Goal: Complete application form: Complete application form

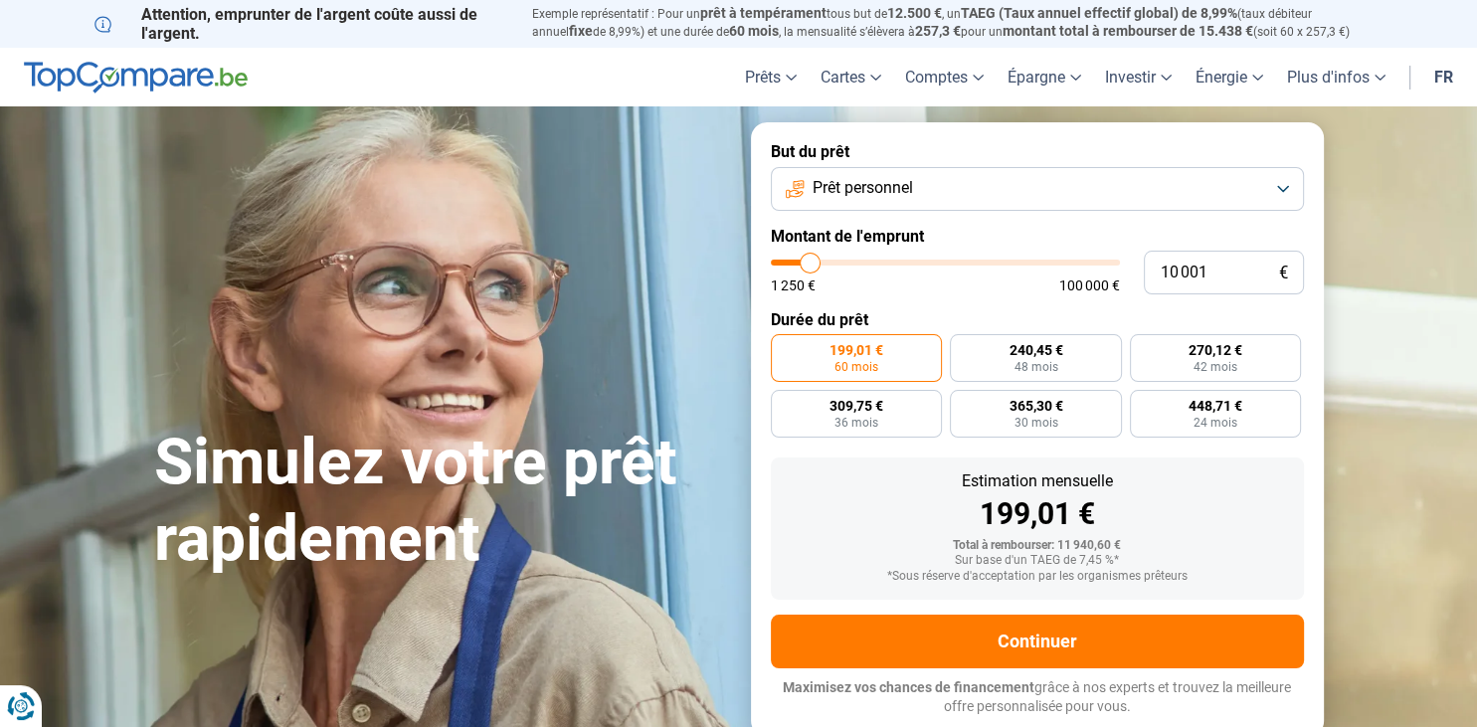
click at [1088, 288] on span "100 000 €" at bounding box center [1089, 286] width 61 height 14
type input "9 750"
type input "9750"
type input "10 000"
type input "10000"
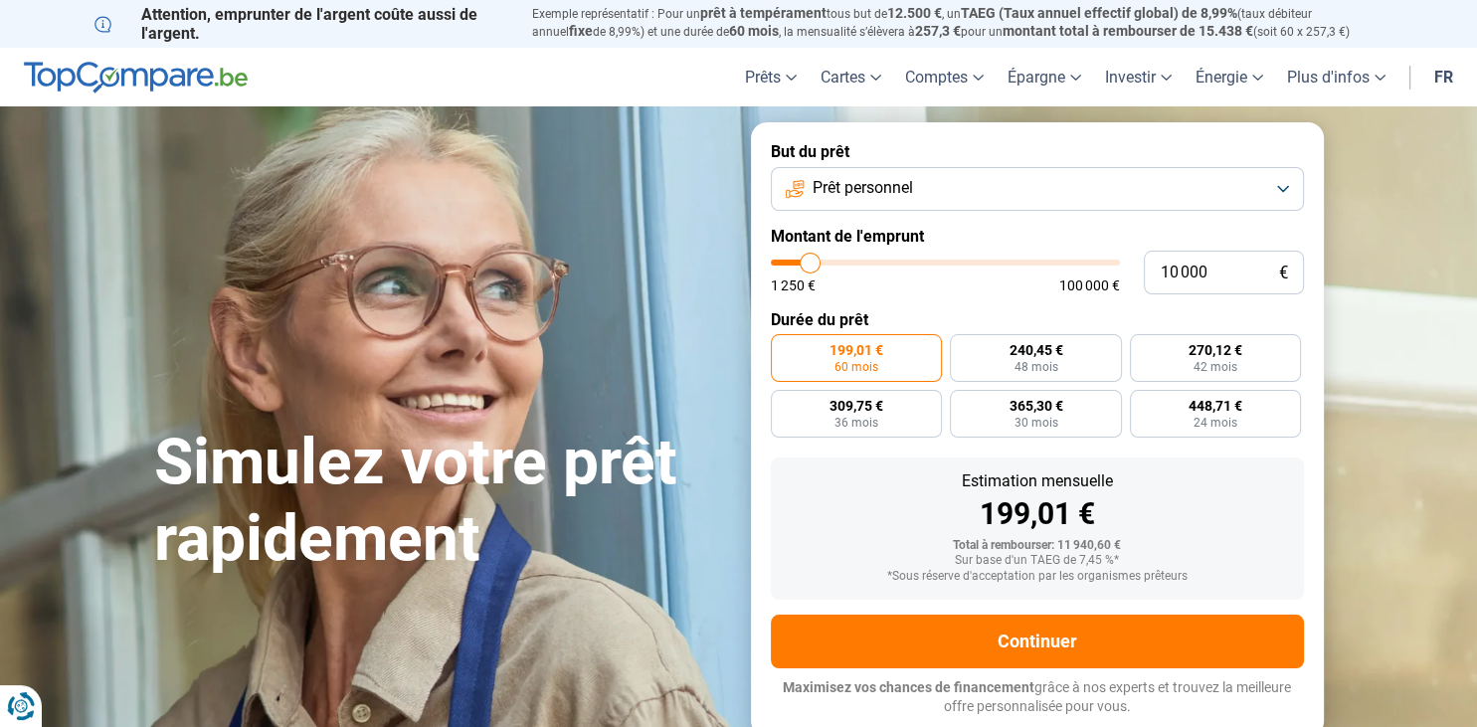
type input "10 500"
type input "10500"
type input "11 250"
type input "11250"
type input "12 500"
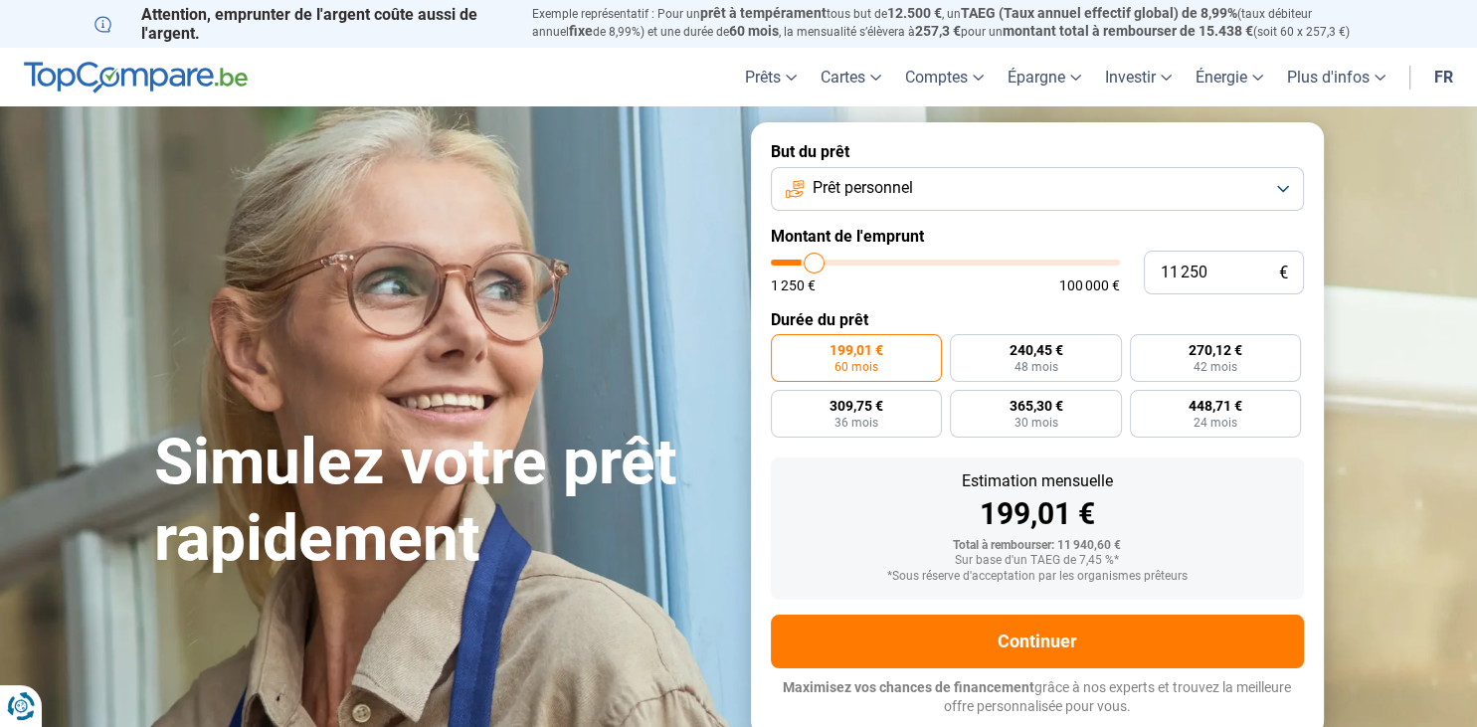
type input "12500"
type input "14 250"
type input "14250"
type input "17 000"
type input "17000"
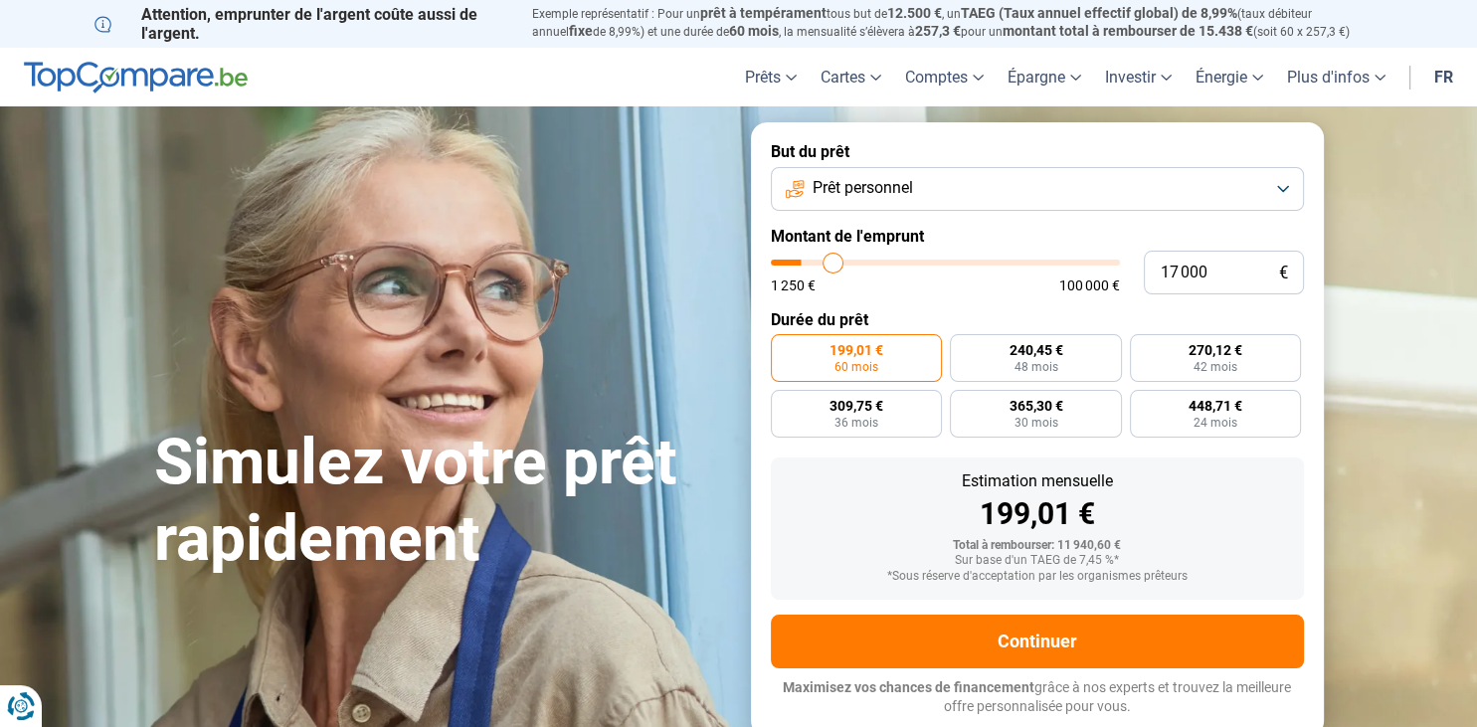
type input "22 000"
type input "22000"
type input "25 750"
type input "25750"
type input "28 500"
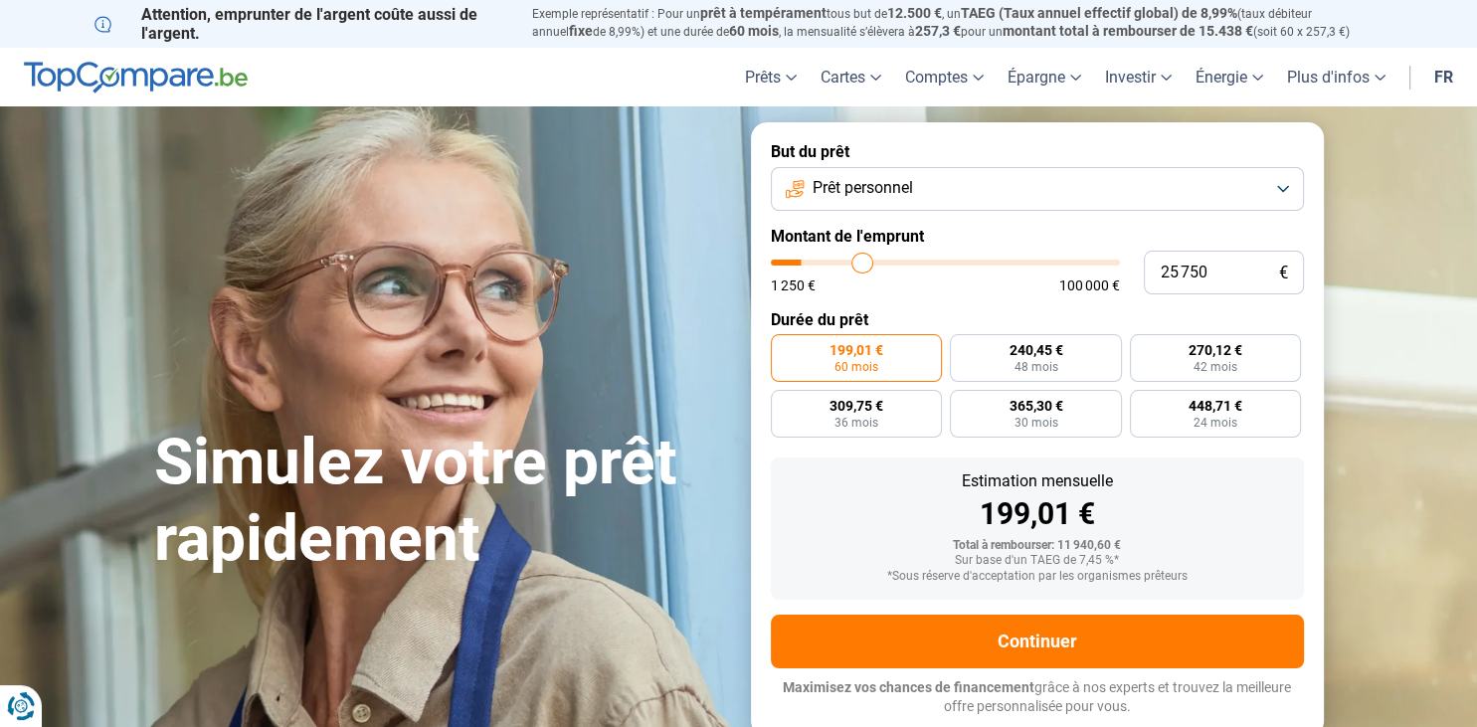
type input "28500"
type input "33 500"
type input "33500"
type input "39 000"
type input "39000"
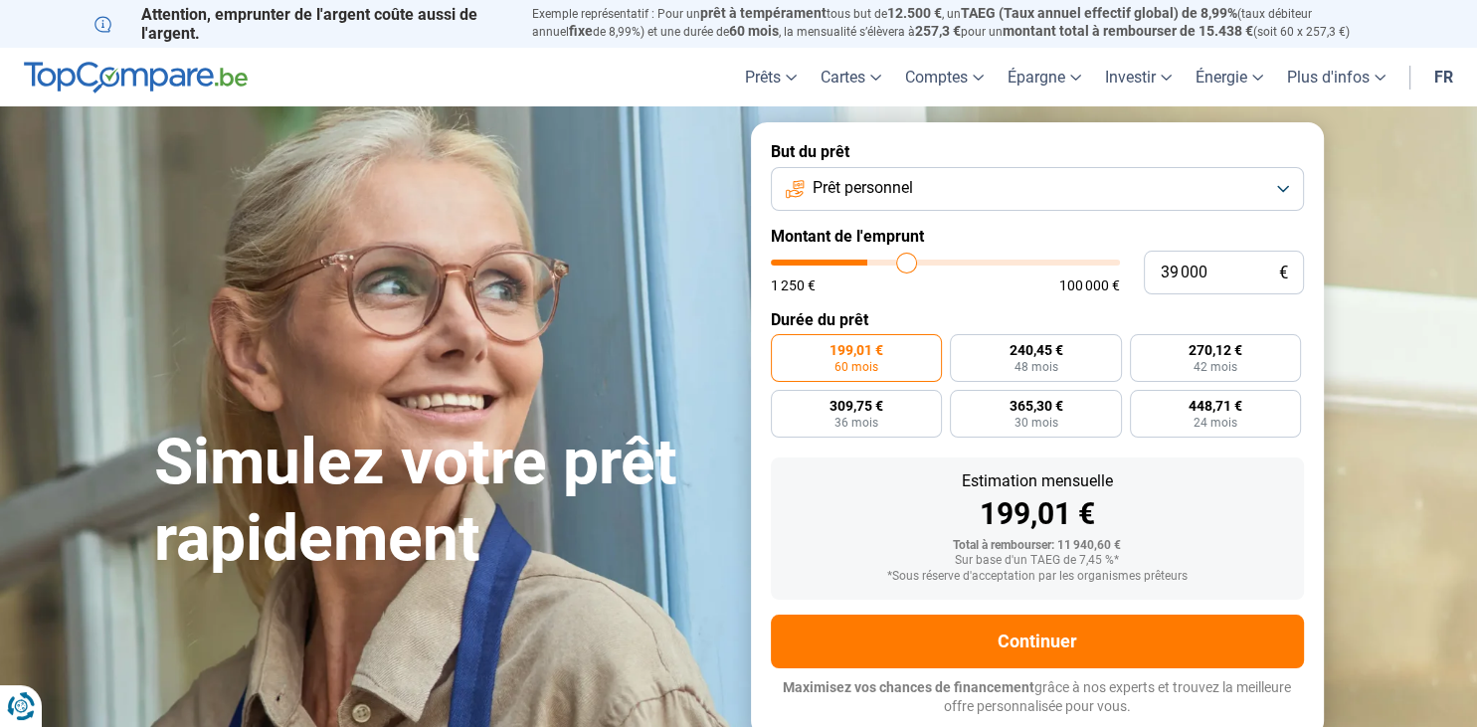
type input "46 750"
type input "46750"
type input "52 500"
type input "52500"
type input "59 000"
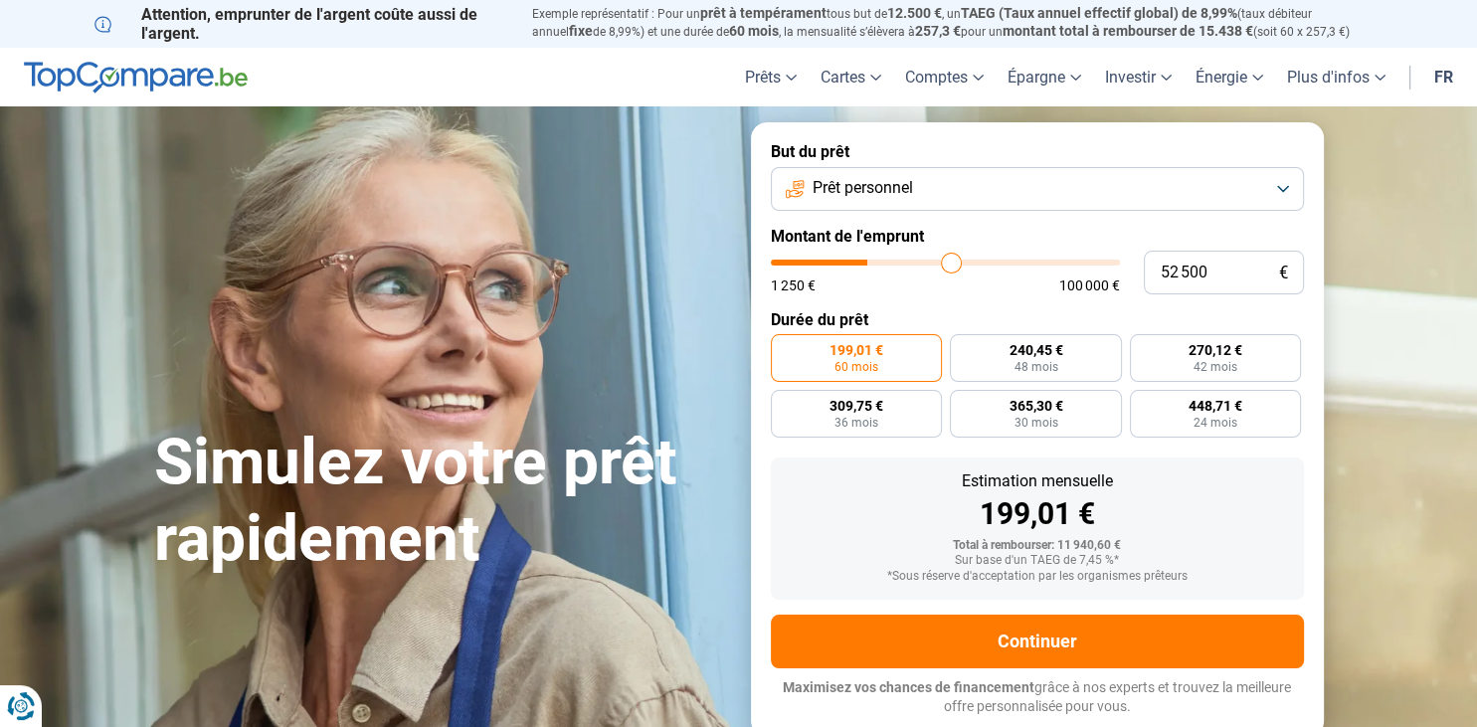
type input "59000"
type input "61 750"
type input "61750"
type input "64 750"
type input "64750"
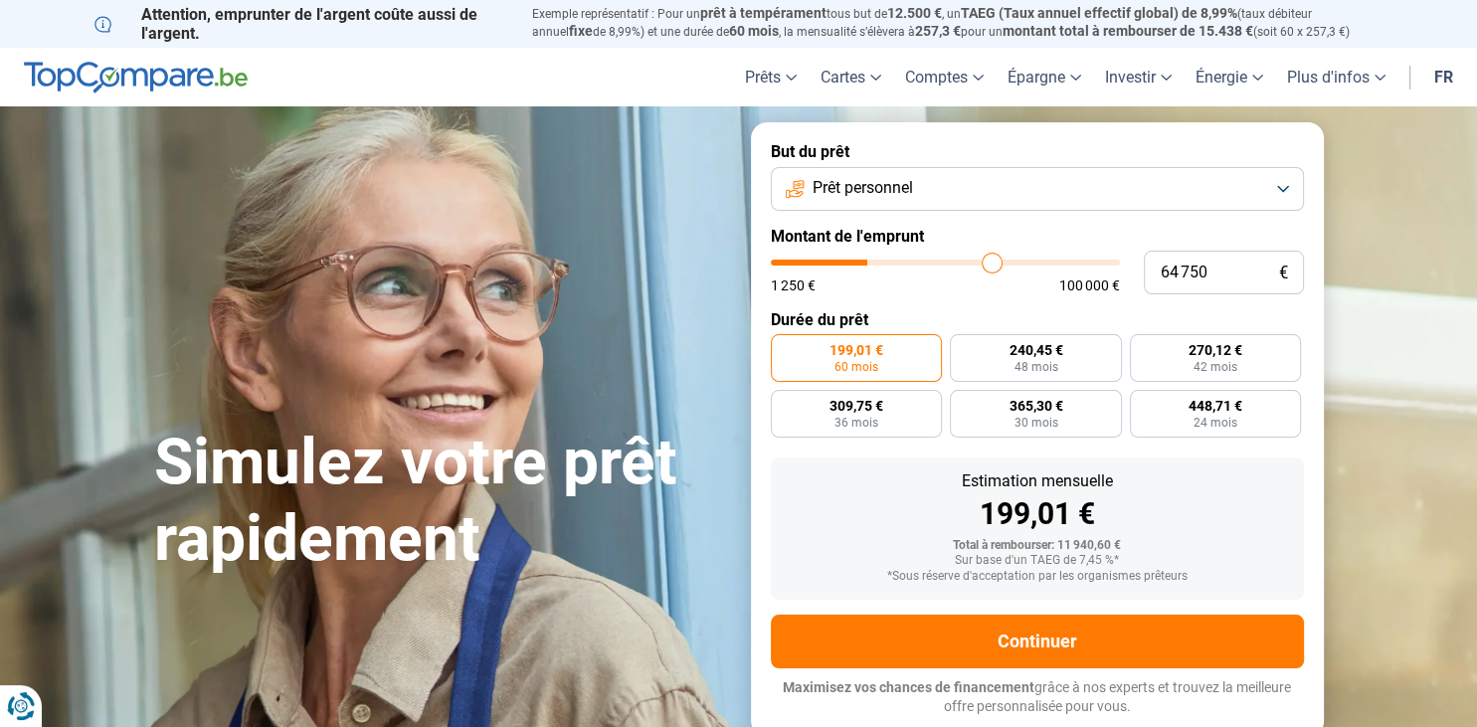
type input "66 750"
type input "66750"
type input "69 500"
type input "69500"
type input "72 000"
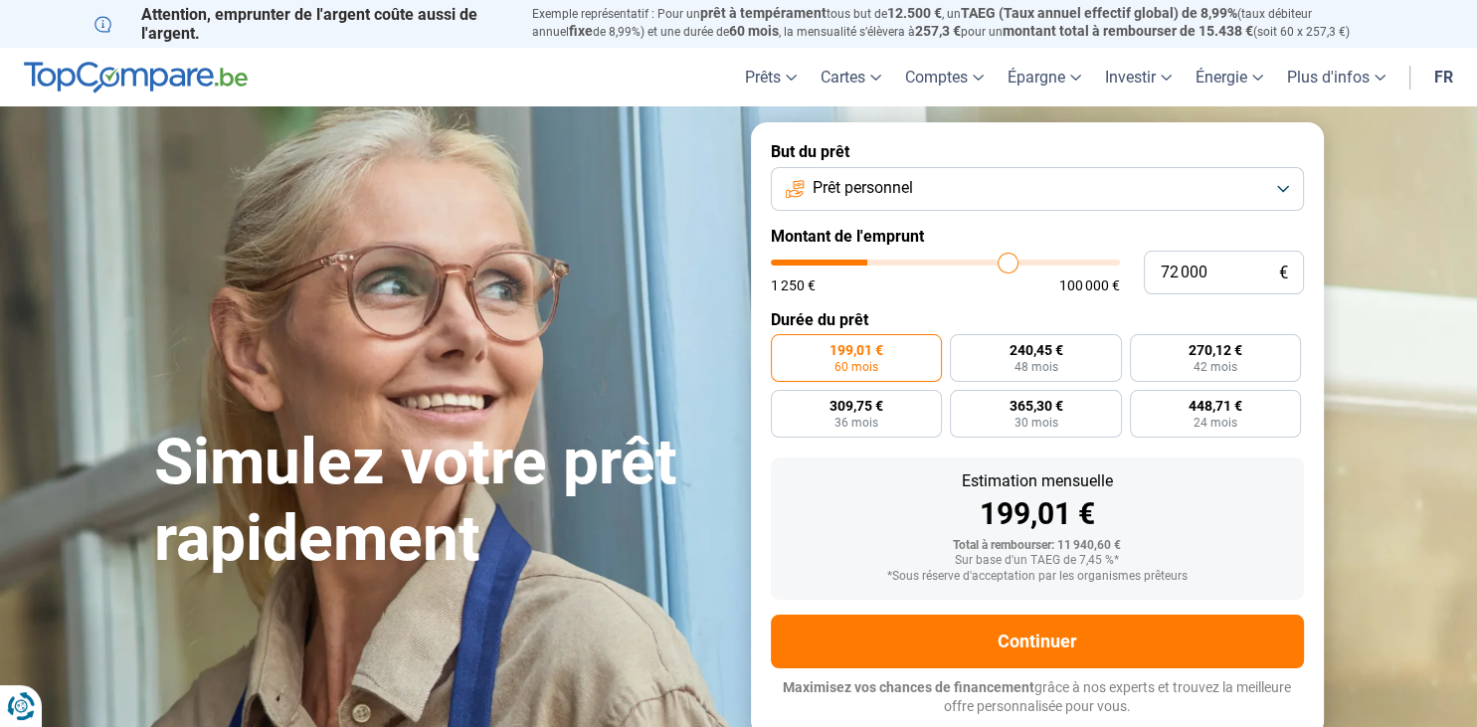
type input "72000"
type input "75 750"
type input "75750"
type input "79 250"
type input "79250"
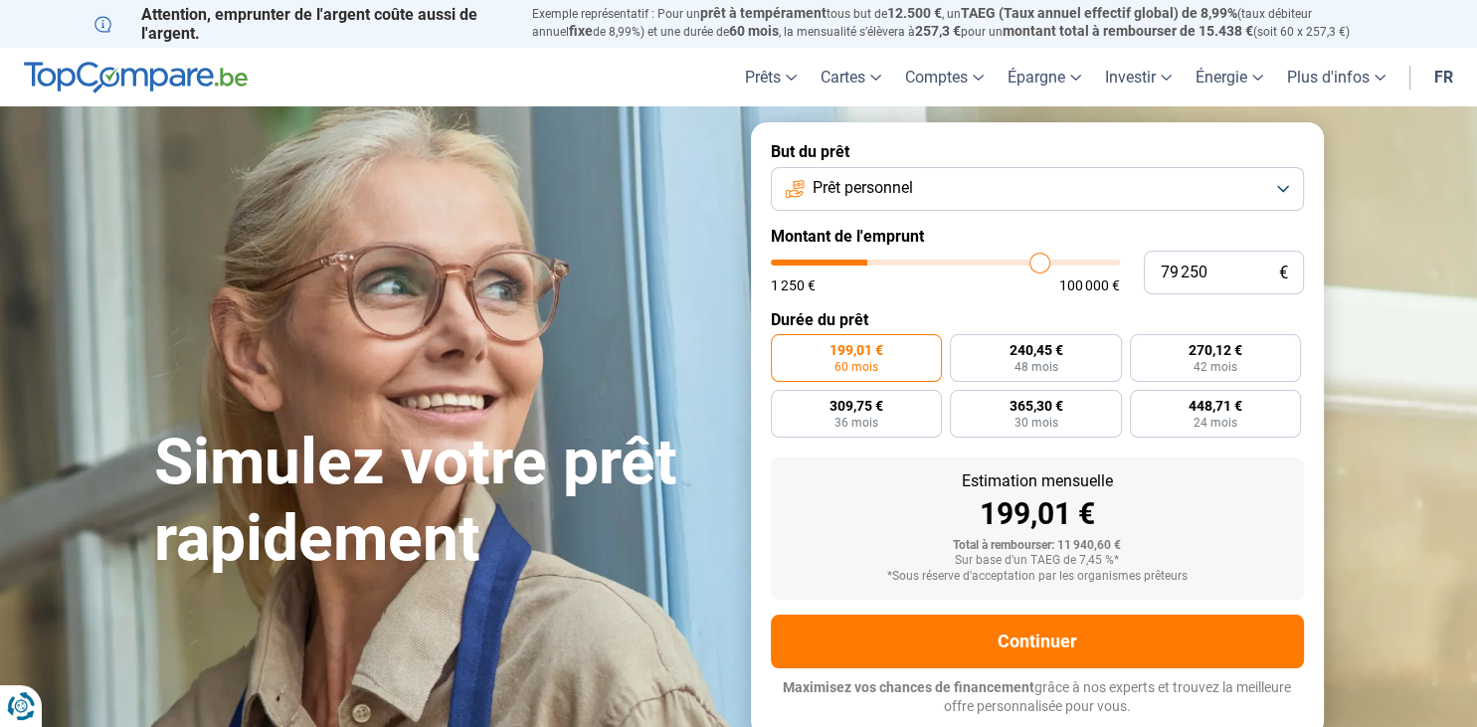
type input "83 750"
type input "83750"
type input "87 500"
type input "87500"
type input "90 500"
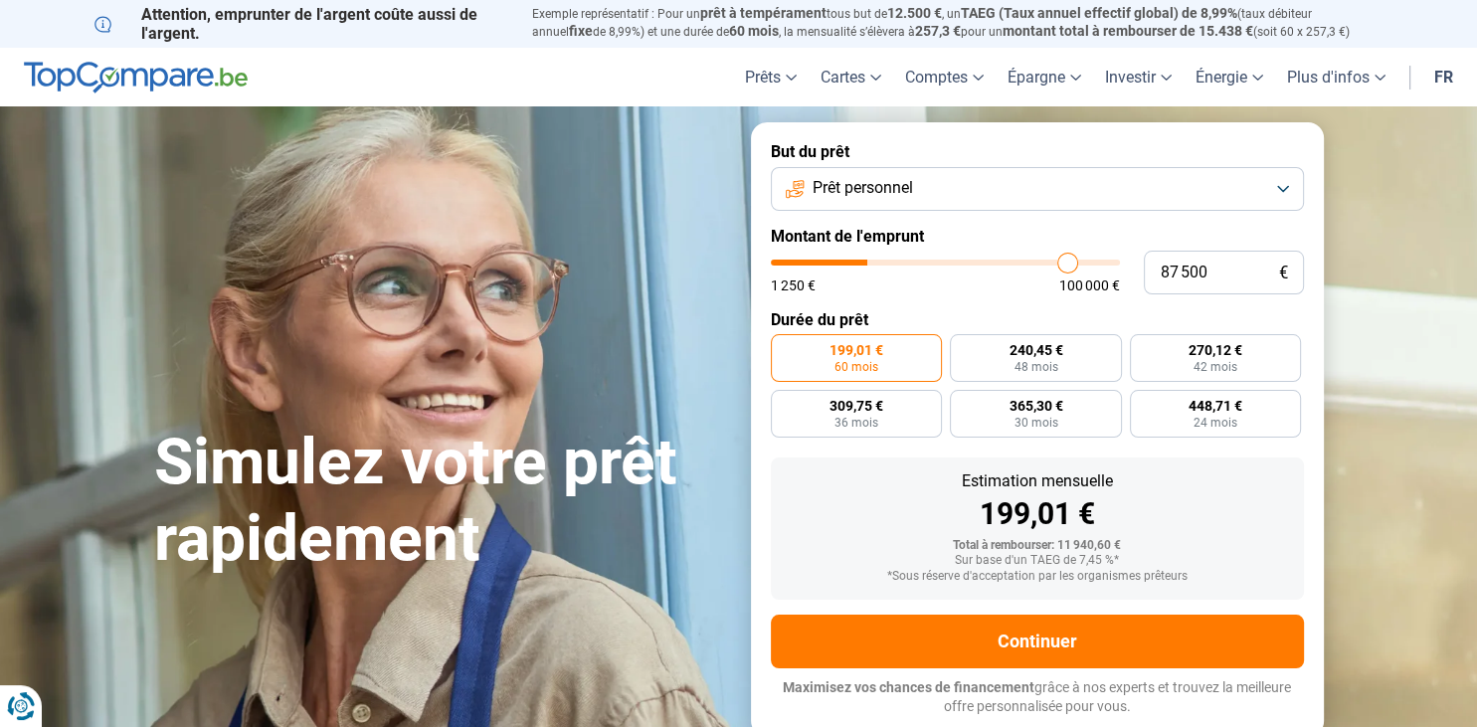
type input "90500"
type input "92 500"
type input "92500"
type input "94 000"
type input "94000"
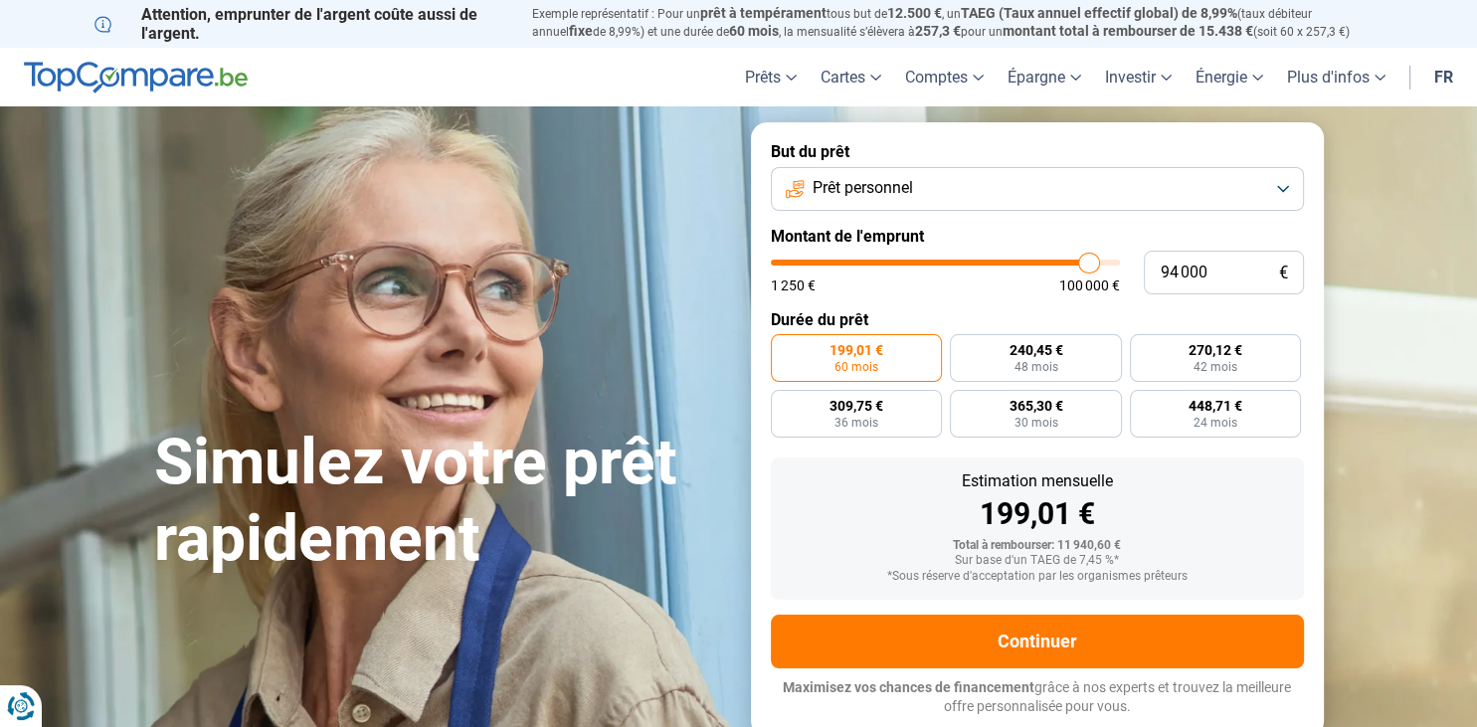
type input "95 250"
type input "95250"
type input "97 250"
type input "97250"
type input "99 000"
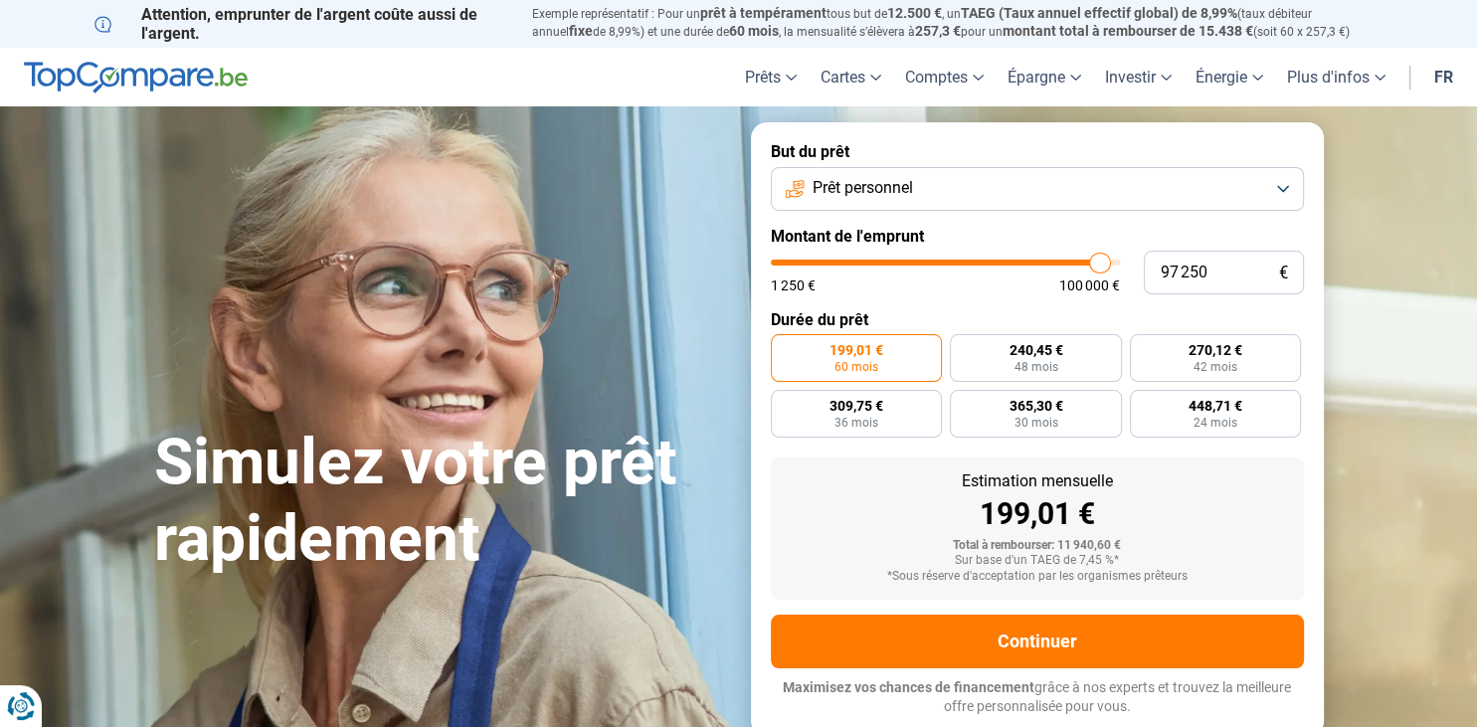
type input "99000"
type input "99 750"
type input "99750"
type input "100 000"
drag, startPoint x: 810, startPoint y: 262, endPoint x: 1119, endPoint y: 271, distance: 309.5
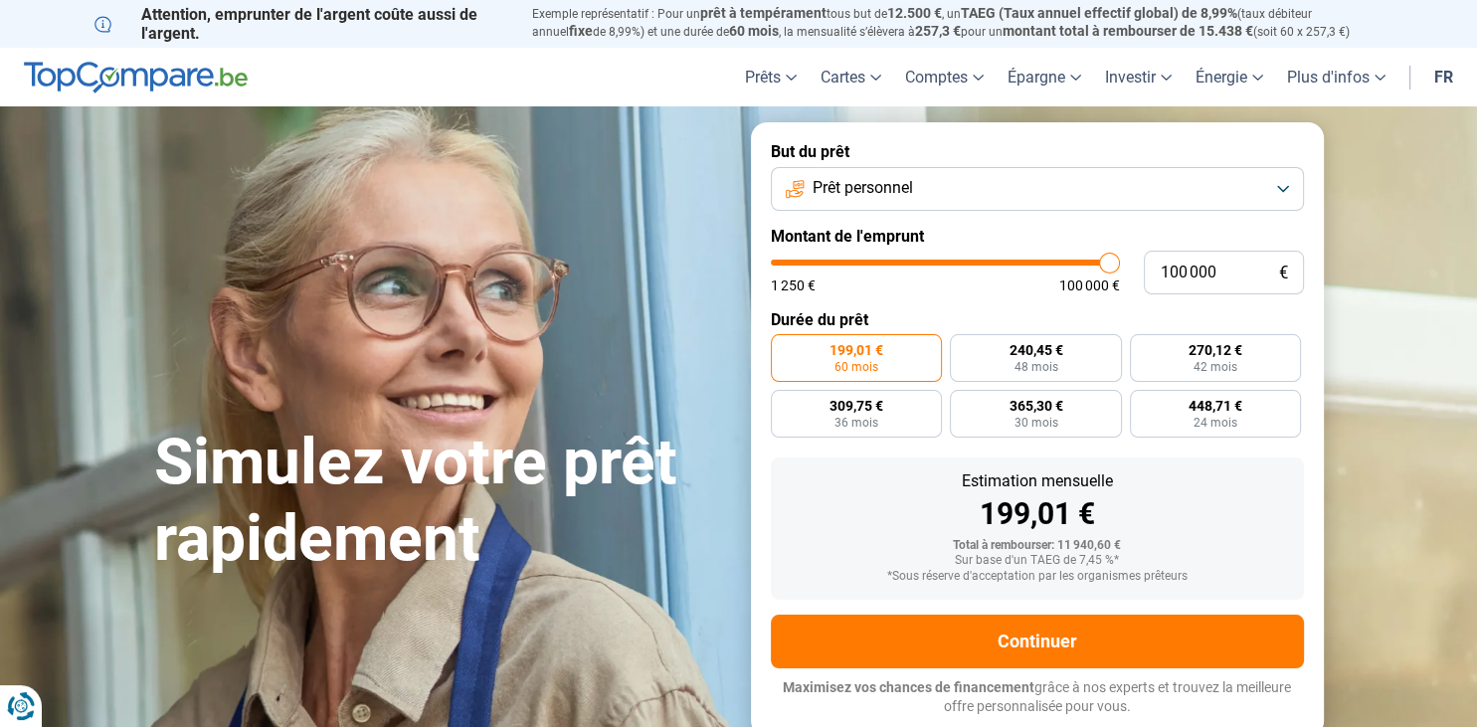
type input "100000"
click at [1119, 266] on input "range" at bounding box center [945, 263] width 349 height 6
radio input "false"
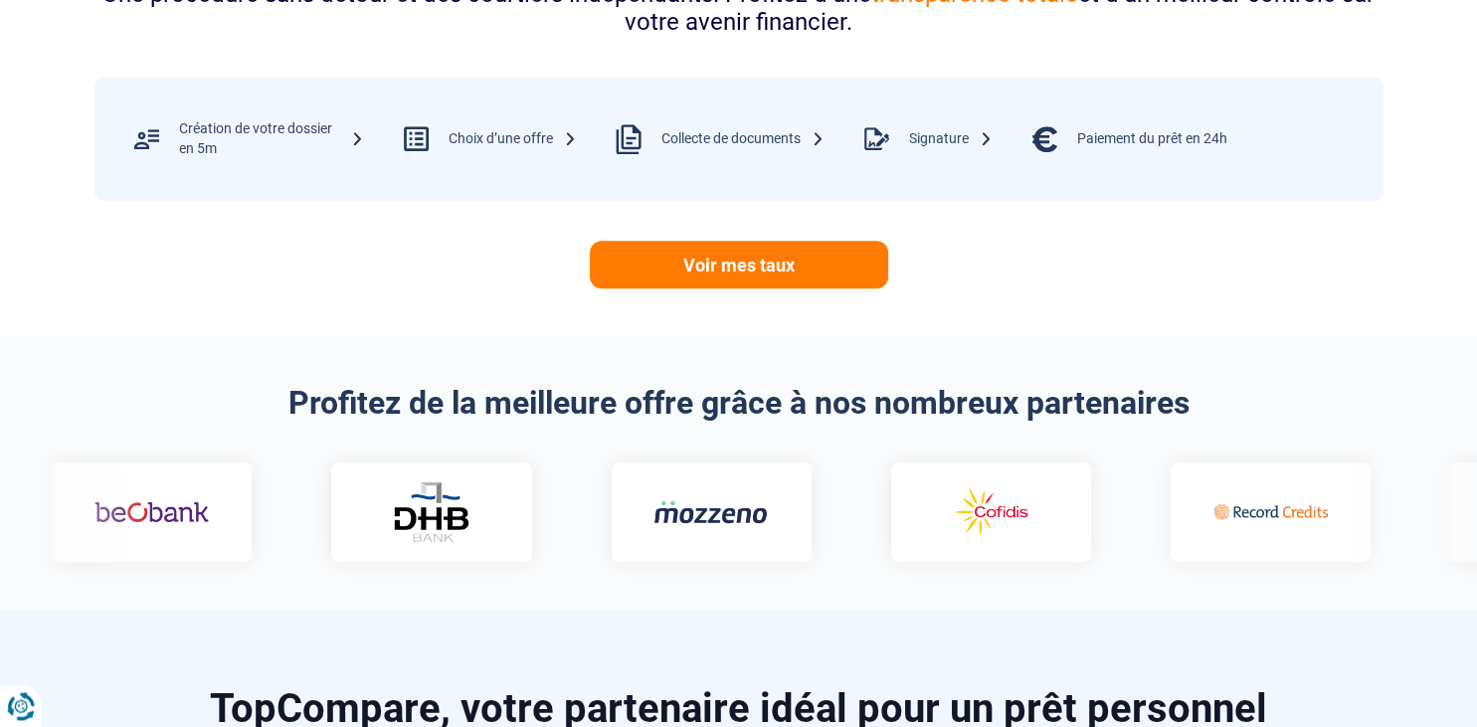
scroll to position [945, 0]
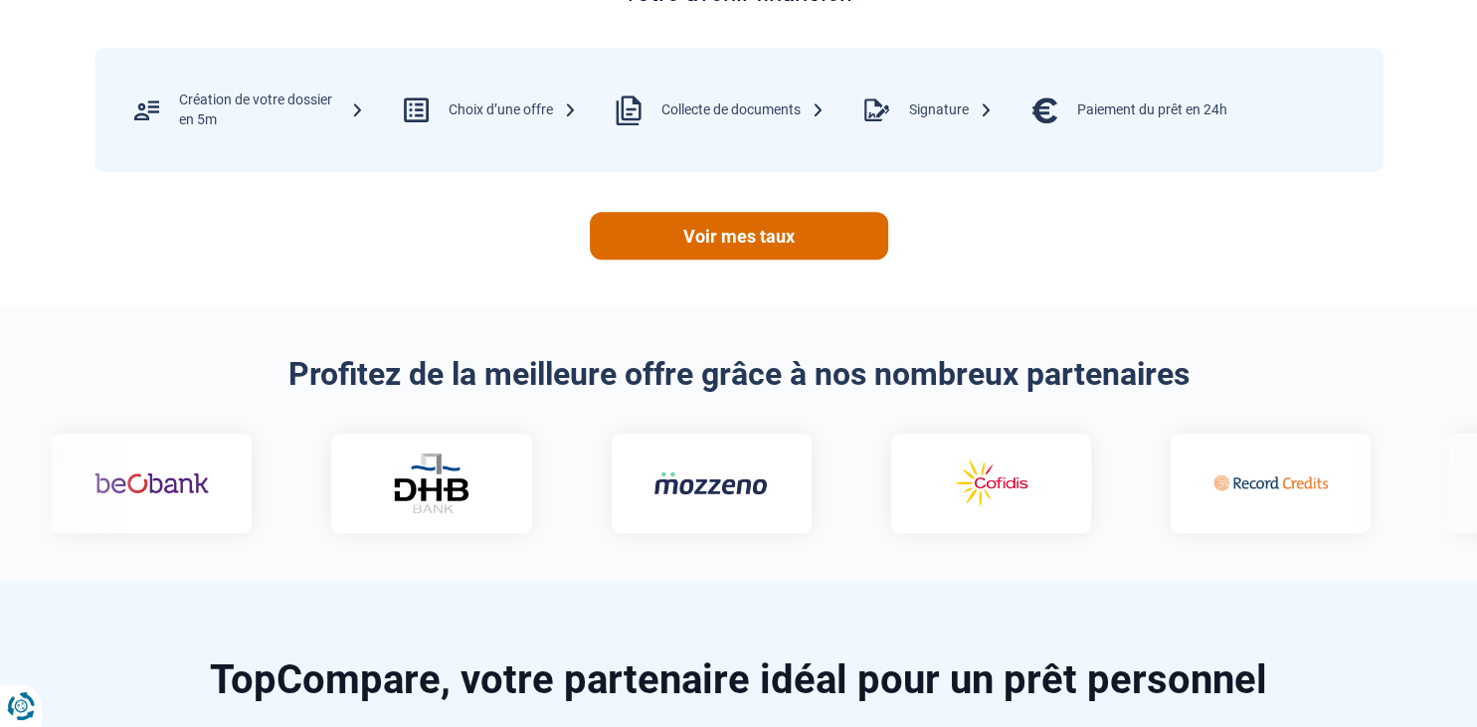
click at [748, 239] on link "Voir mes taux" at bounding box center [739, 236] width 298 height 48
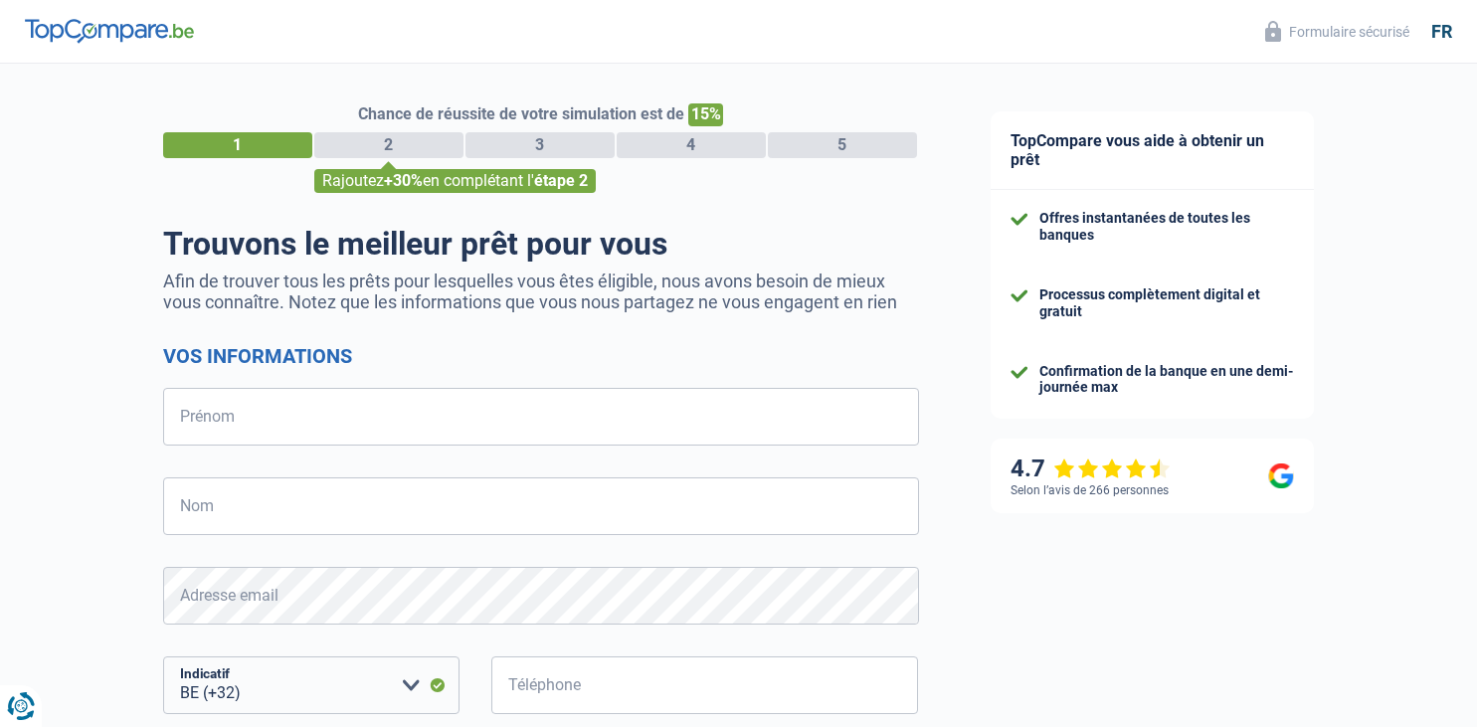
select select "32"
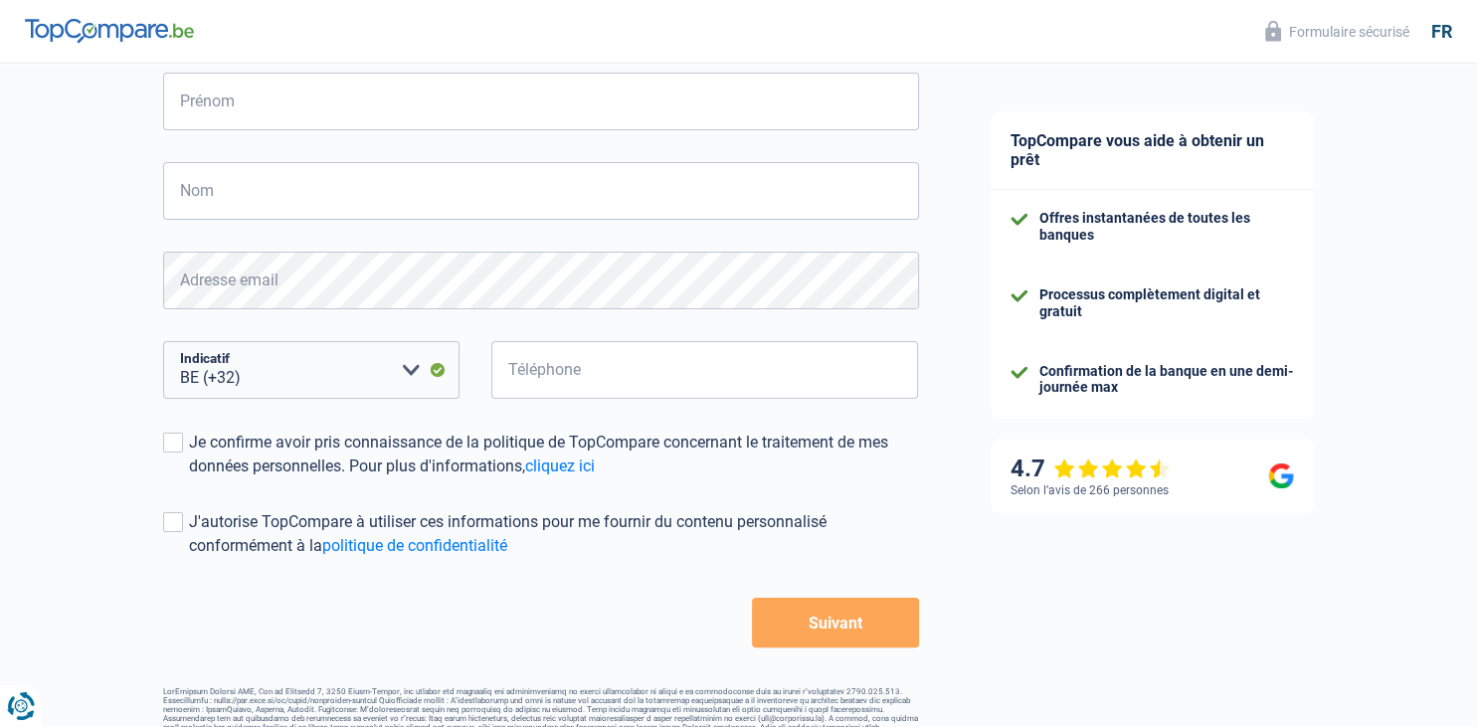
scroll to position [354, 0]
